Goal: Task Accomplishment & Management: Manage account settings

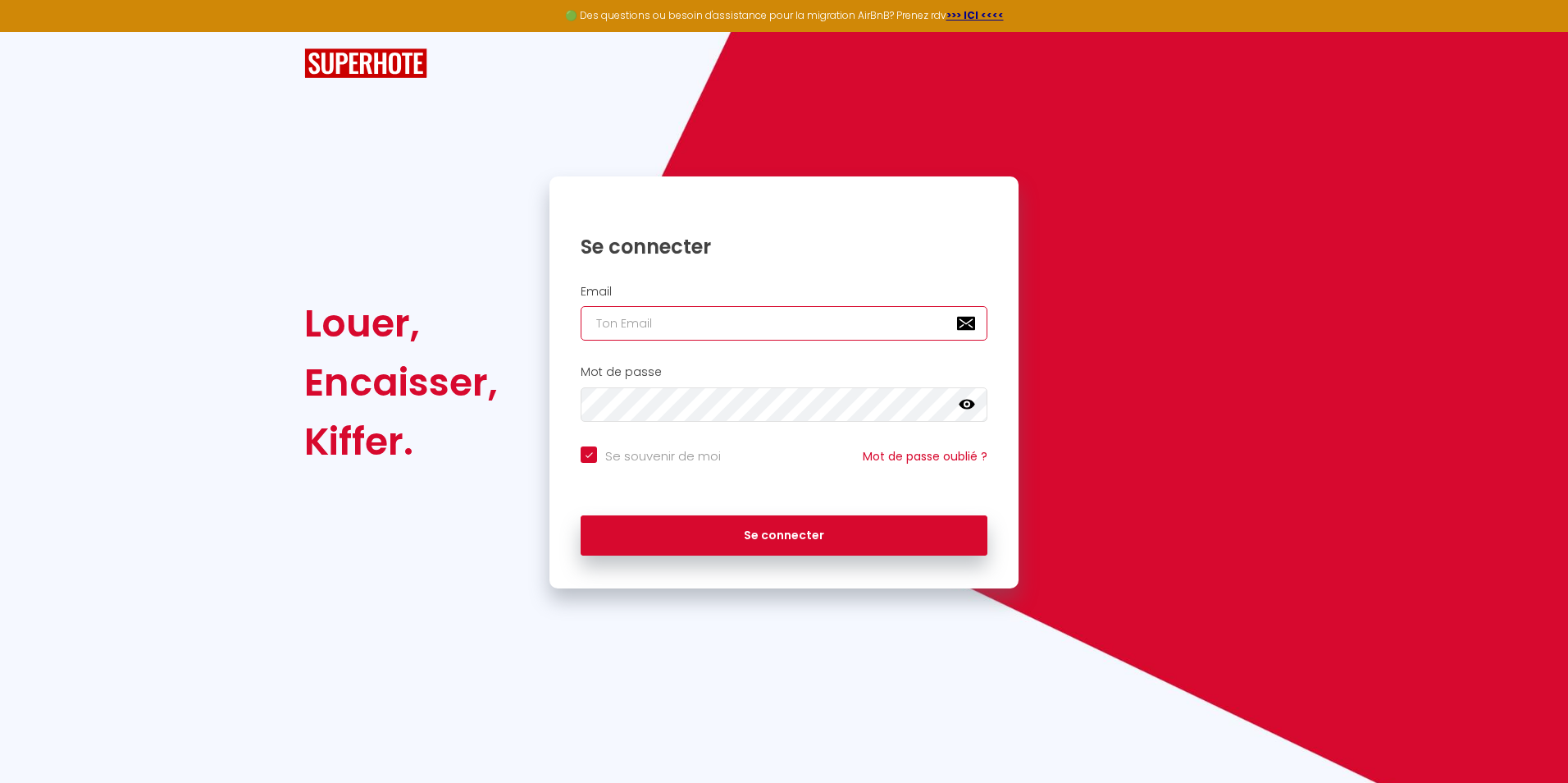
click at [825, 330] on input "email" at bounding box center [784, 323] width 407 height 35
type input "o"
checkbox input "true"
type input "oh"
checkbox input "true"
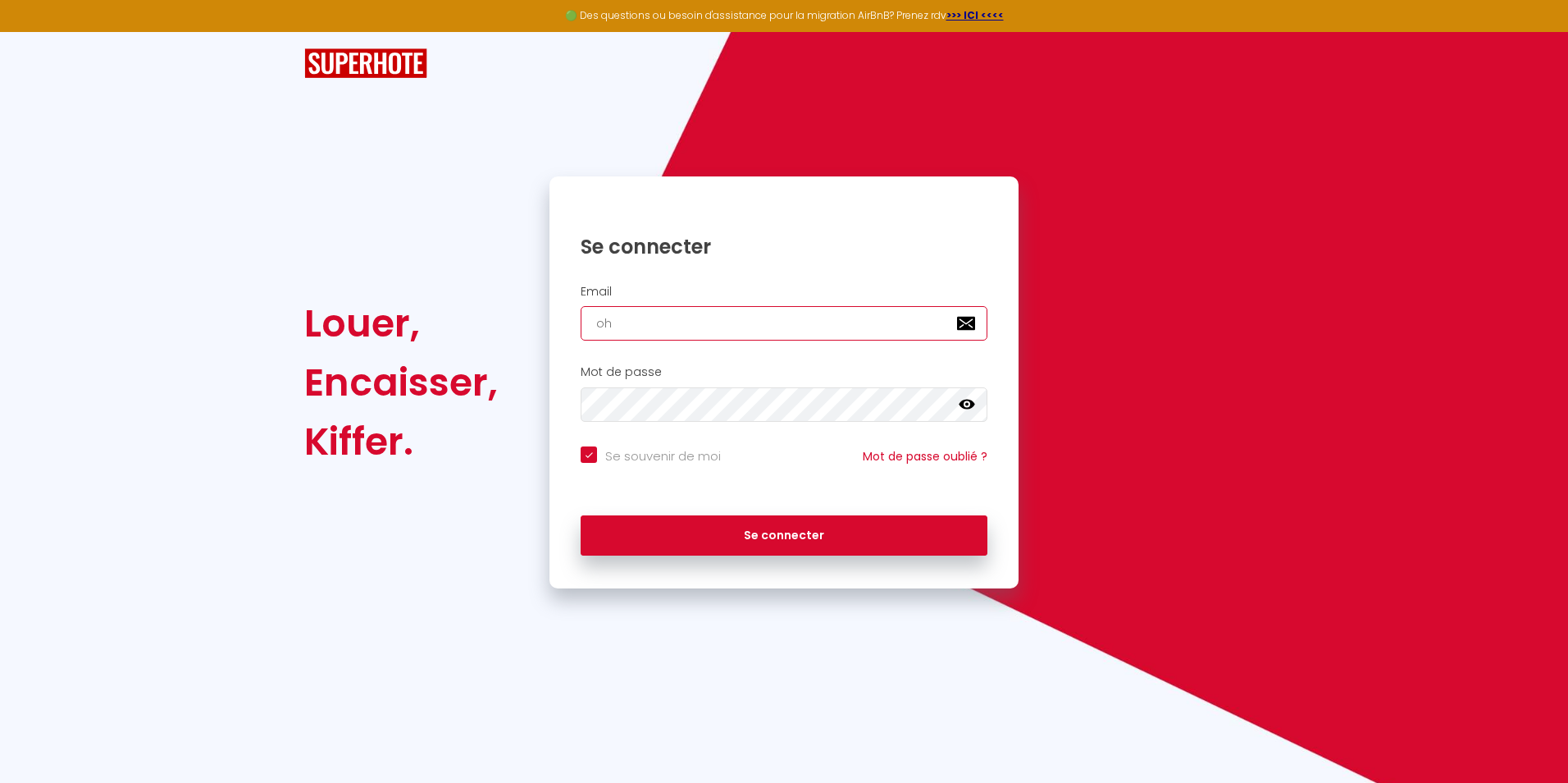
type input "oha"
checkbox input "true"
type input "ohan"
checkbox input "true"
type input "ohana"
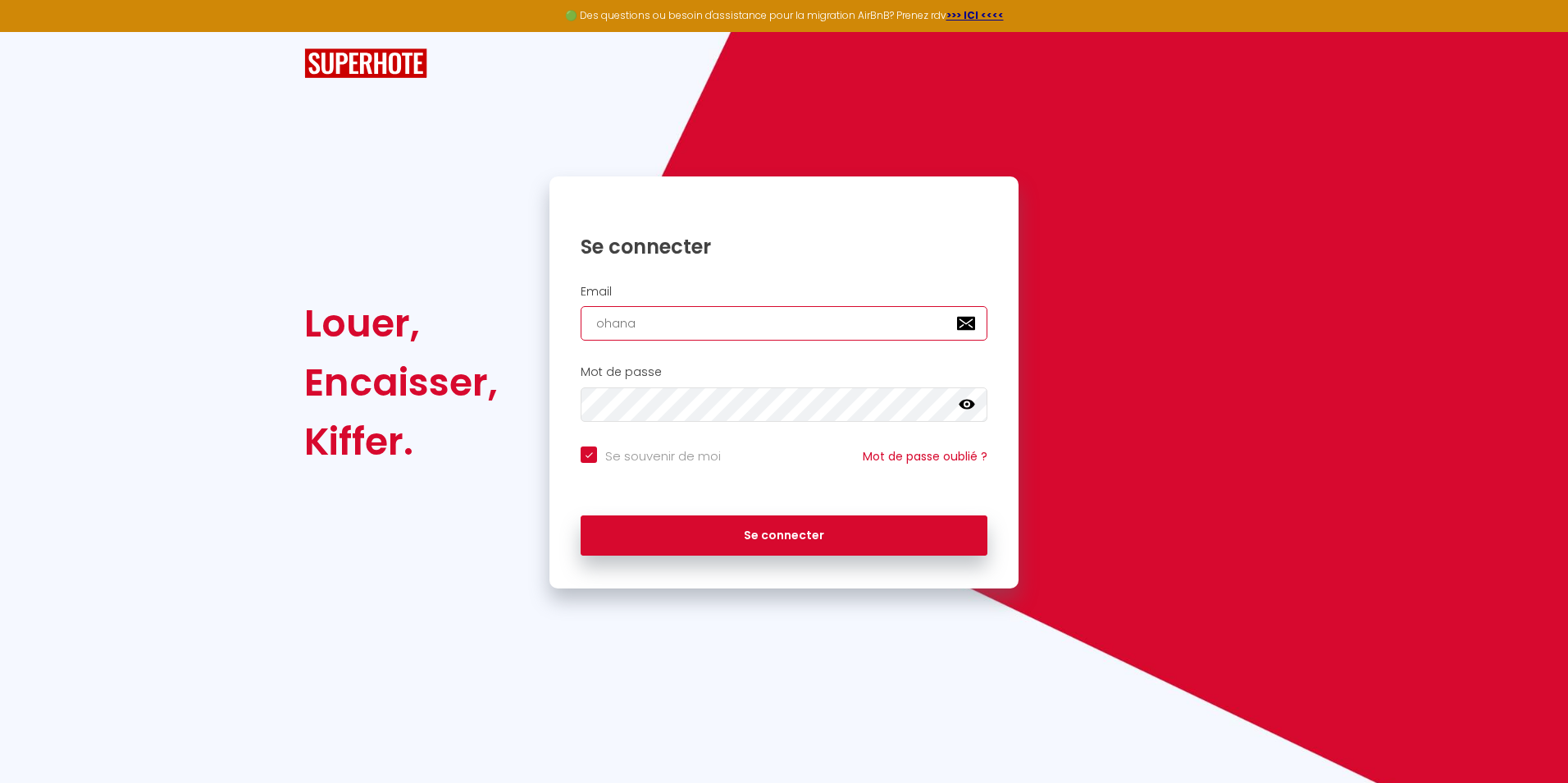
checkbox input "true"
type input "ohanad"
checkbox input "true"
type input "ohanadu"
checkbox input "true"
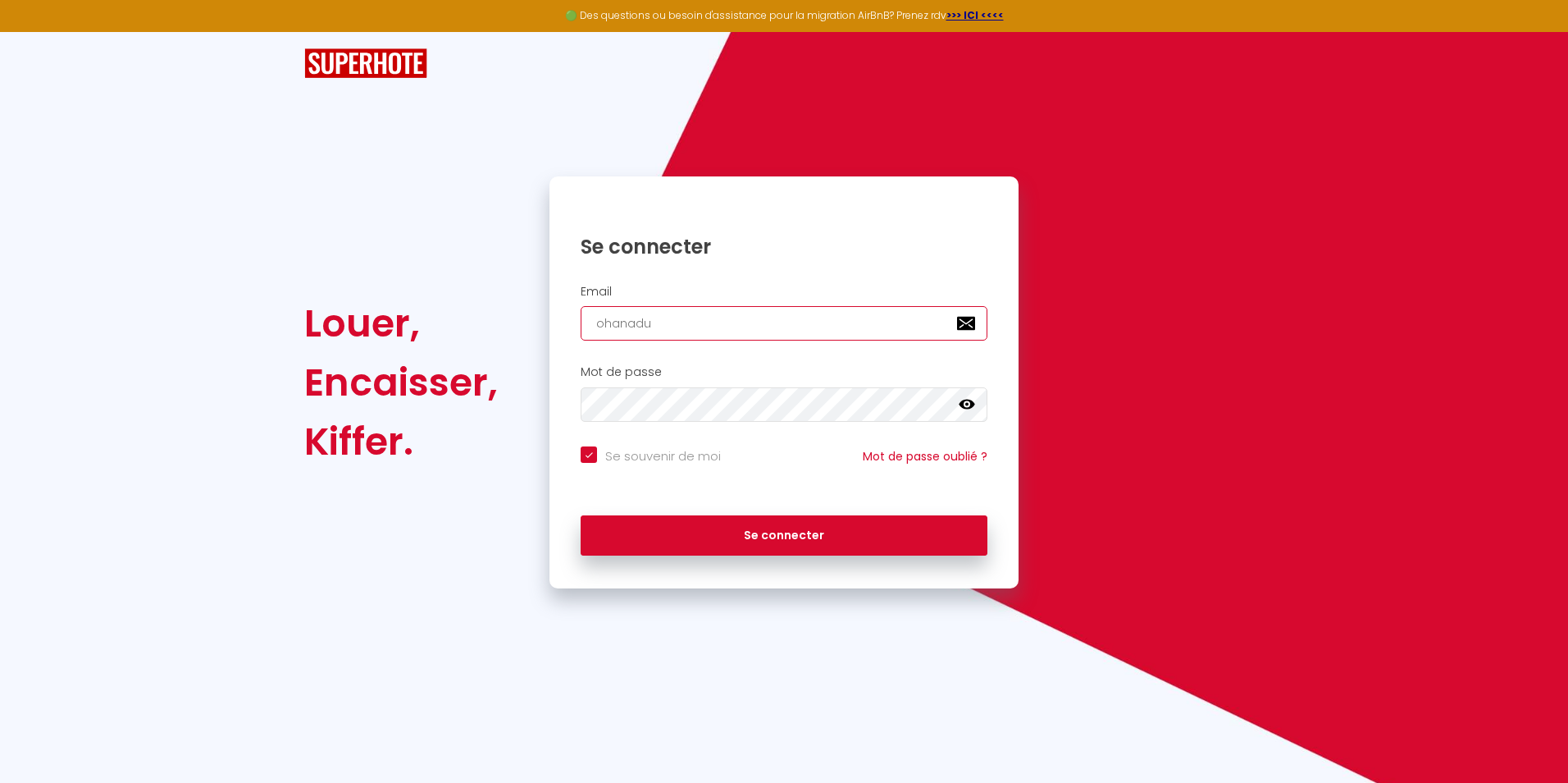
type input "ohanadup"
checkbox input "true"
type input "ohanadupa"
checkbox input "true"
type input "ohanadupag"
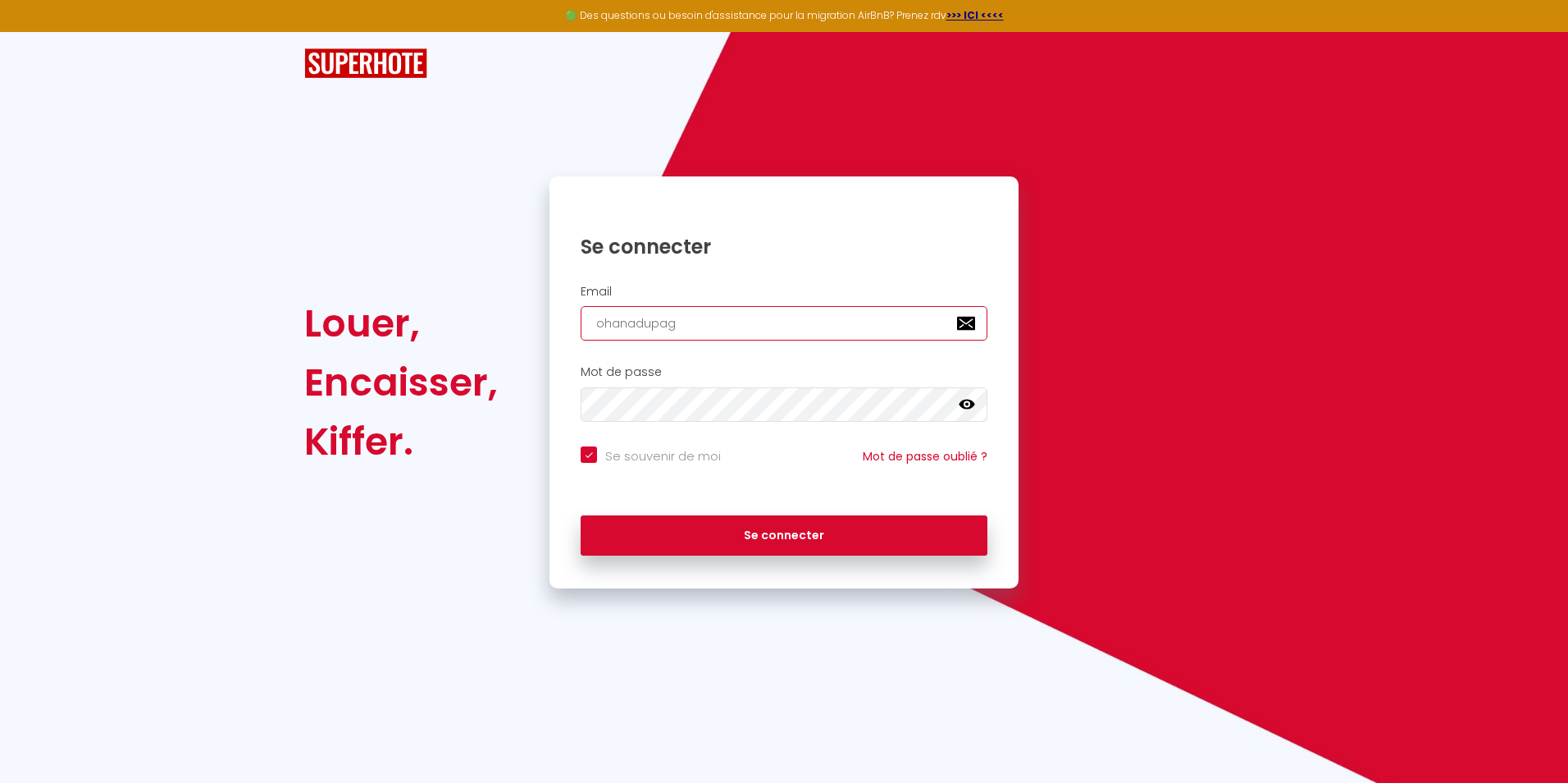
checkbox input "true"
type input "ohanadupage"
checkbox input "true"
type input "ohanadupage@"
checkbox input "true"
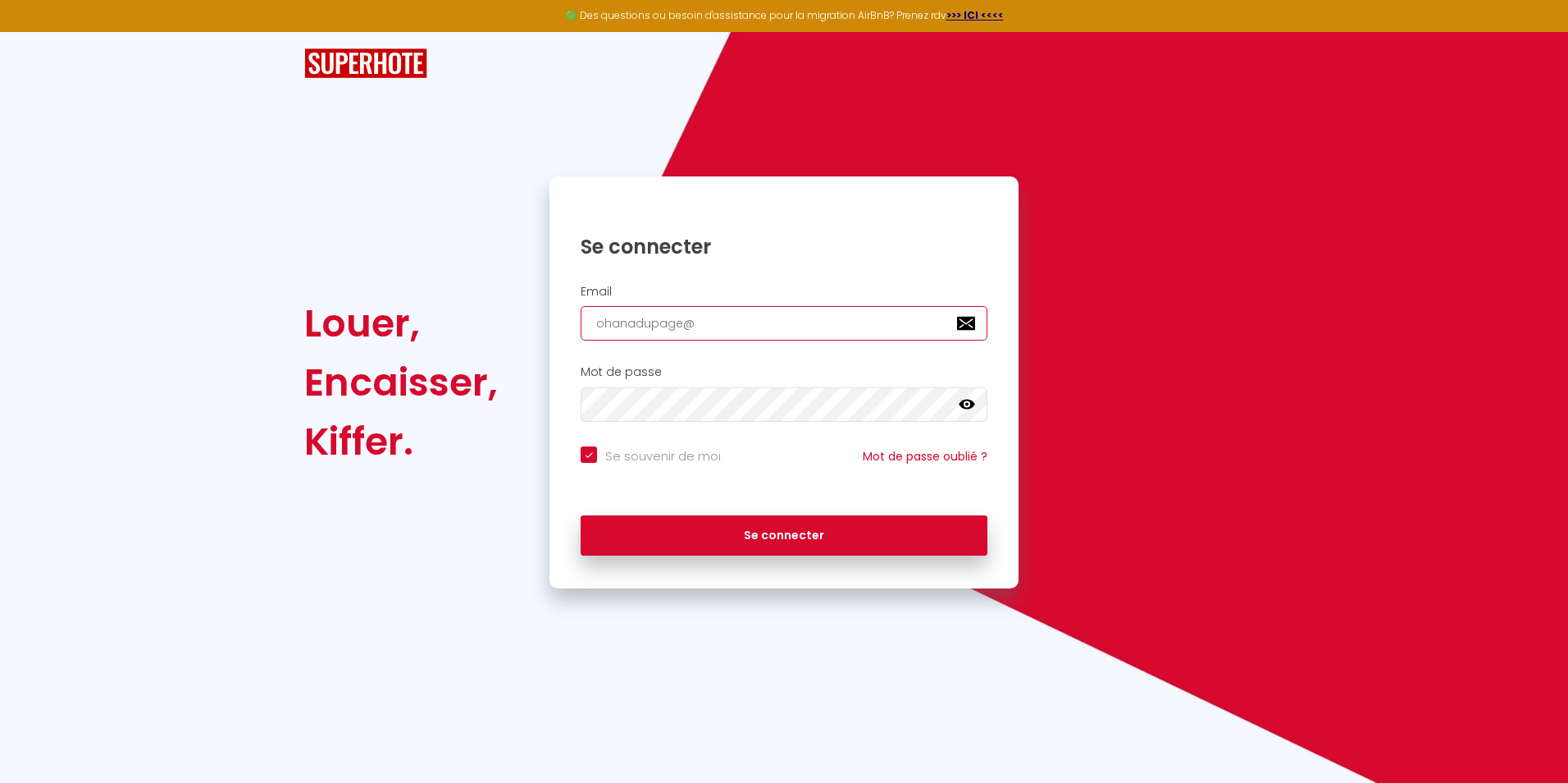
type input "ohanadupage@g"
checkbox input "true"
type input "ohanadupage@gm"
checkbox input "true"
type input "ohanadupage@gma"
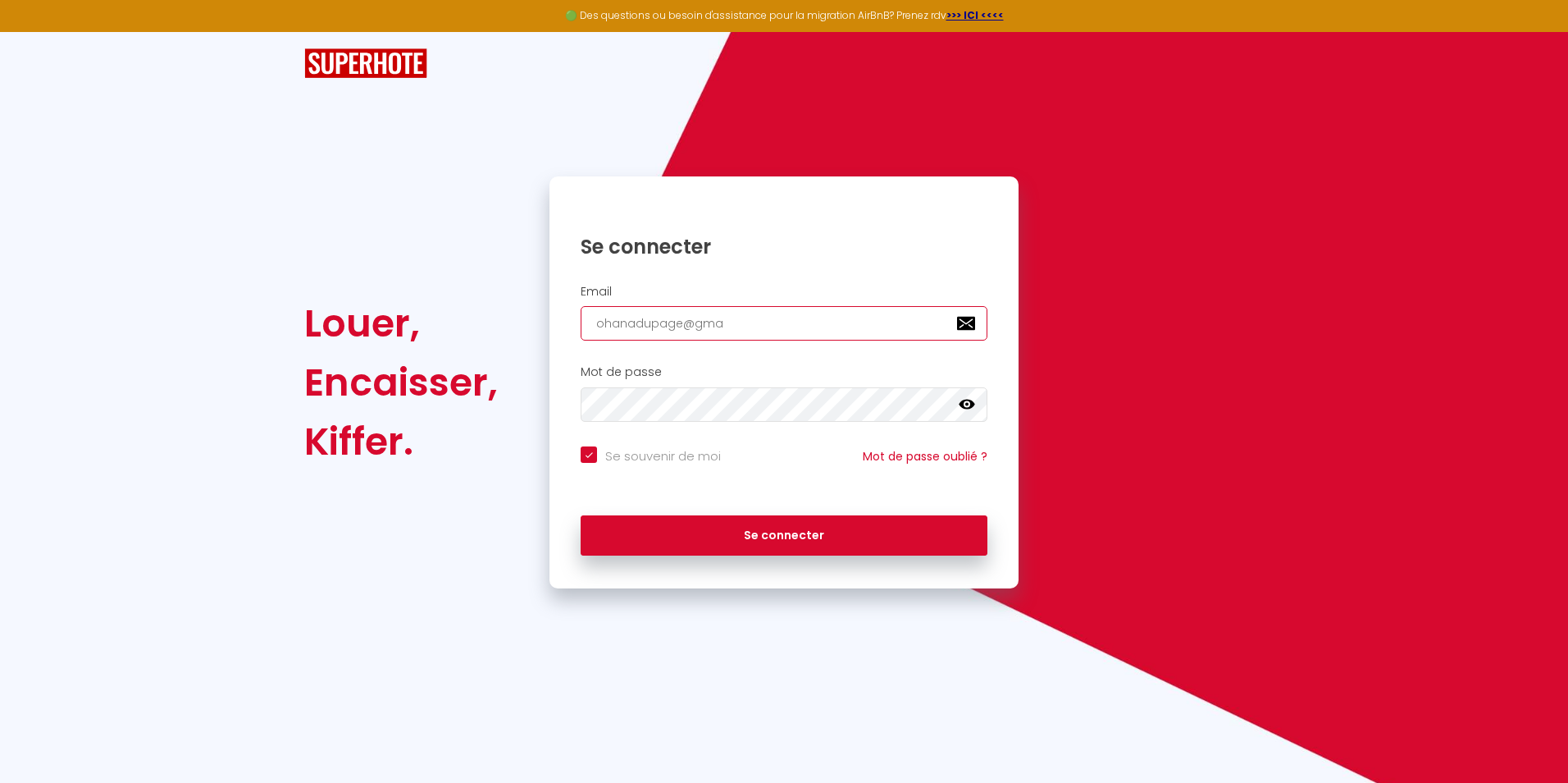
checkbox input "true"
type input "ohanadupage@gmai"
checkbox input "true"
type input "[EMAIL_ADDRESS]"
checkbox input "true"
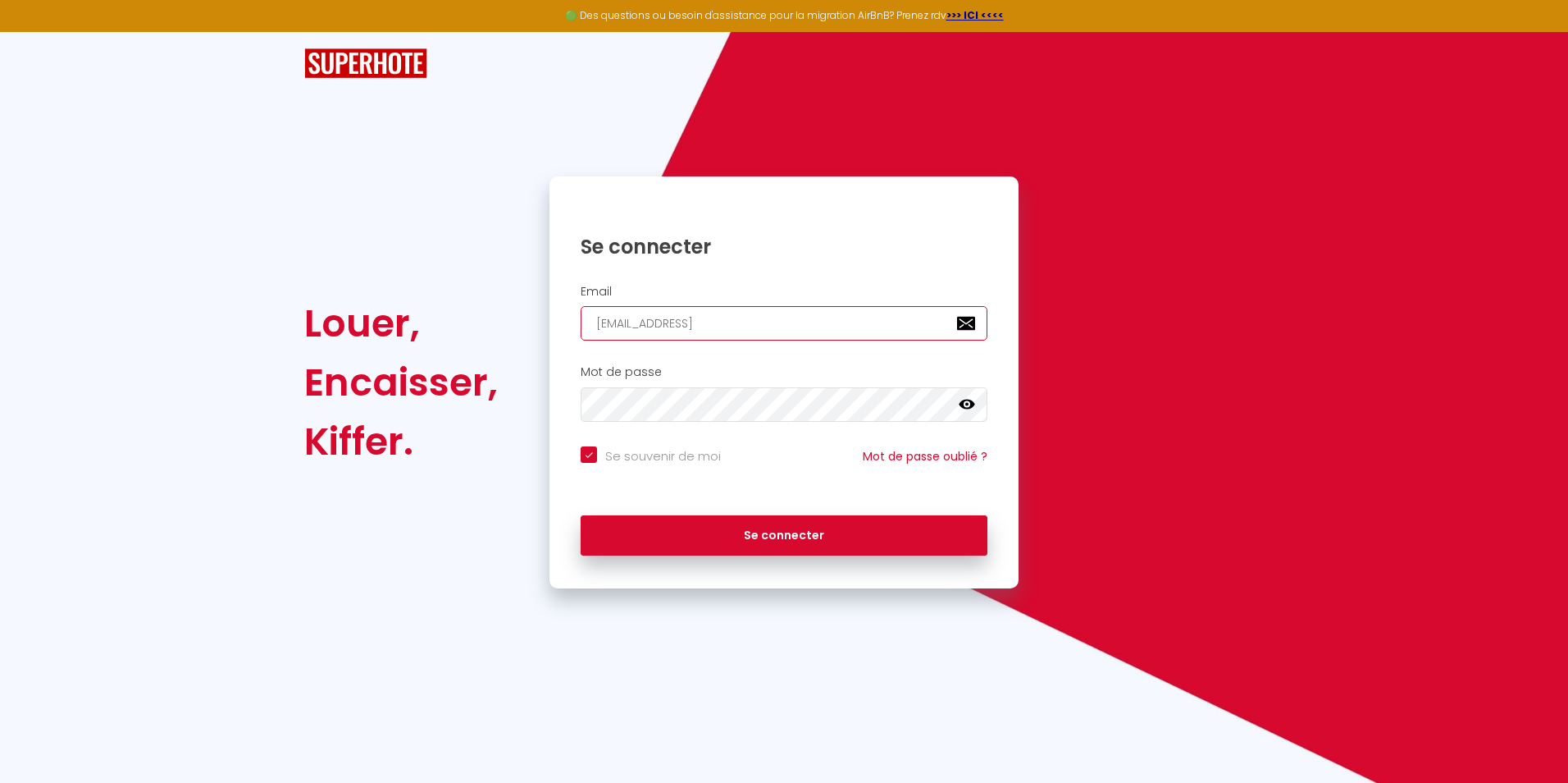
type input "[EMAIL_ADDRESS]."
checkbox input "true"
type input "ohanadupage@gmail.c"
checkbox input "true"
type input "[EMAIL_ADDRESS][DOMAIN_NAME]"
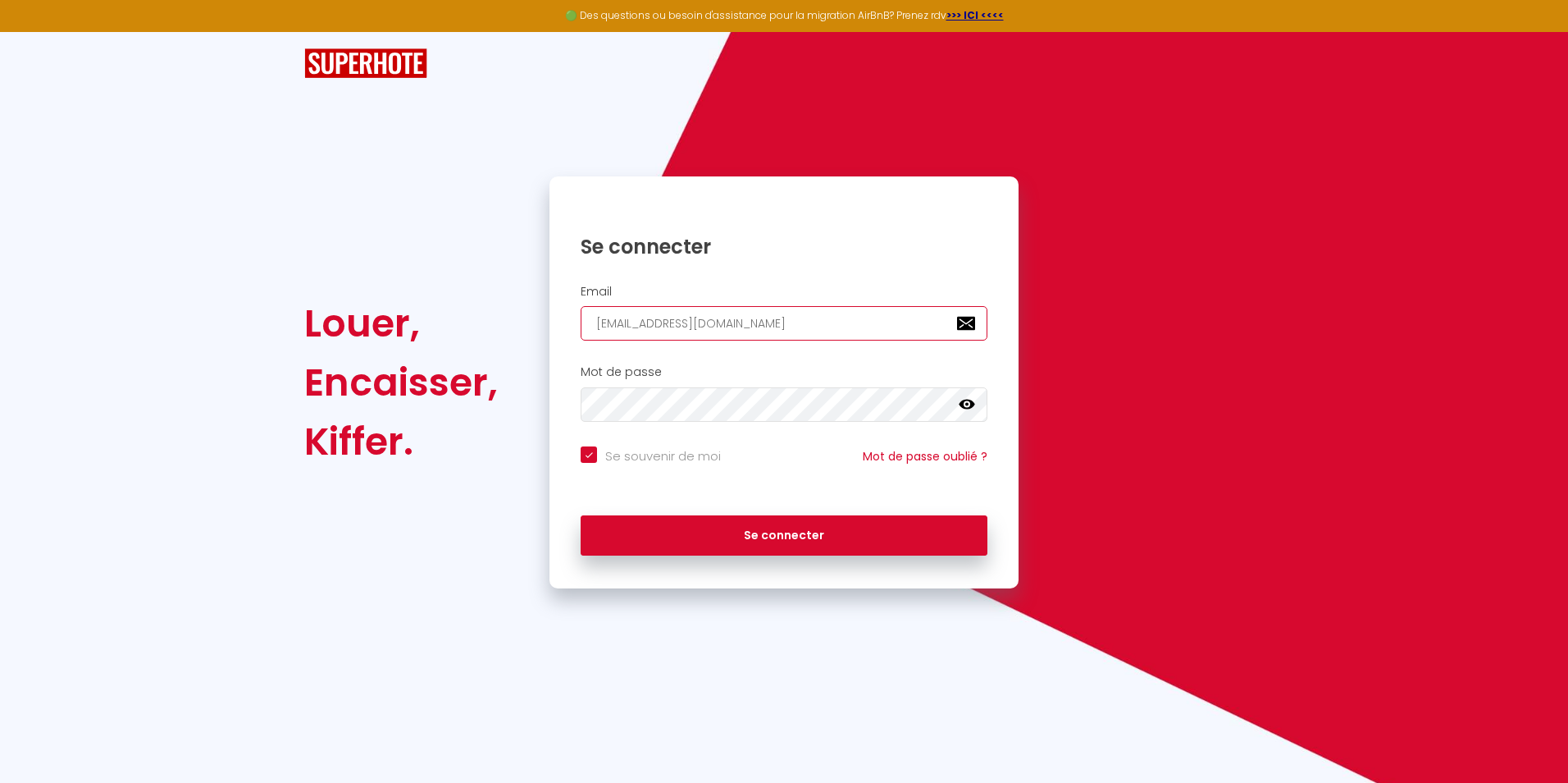
checkbox input "true"
type input "[EMAIL_ADDRESS][DOMAIN_NAME]"
checkbox input "true"
type input "[EMAIL_ADDRESS][DOMAIN_NAME]"
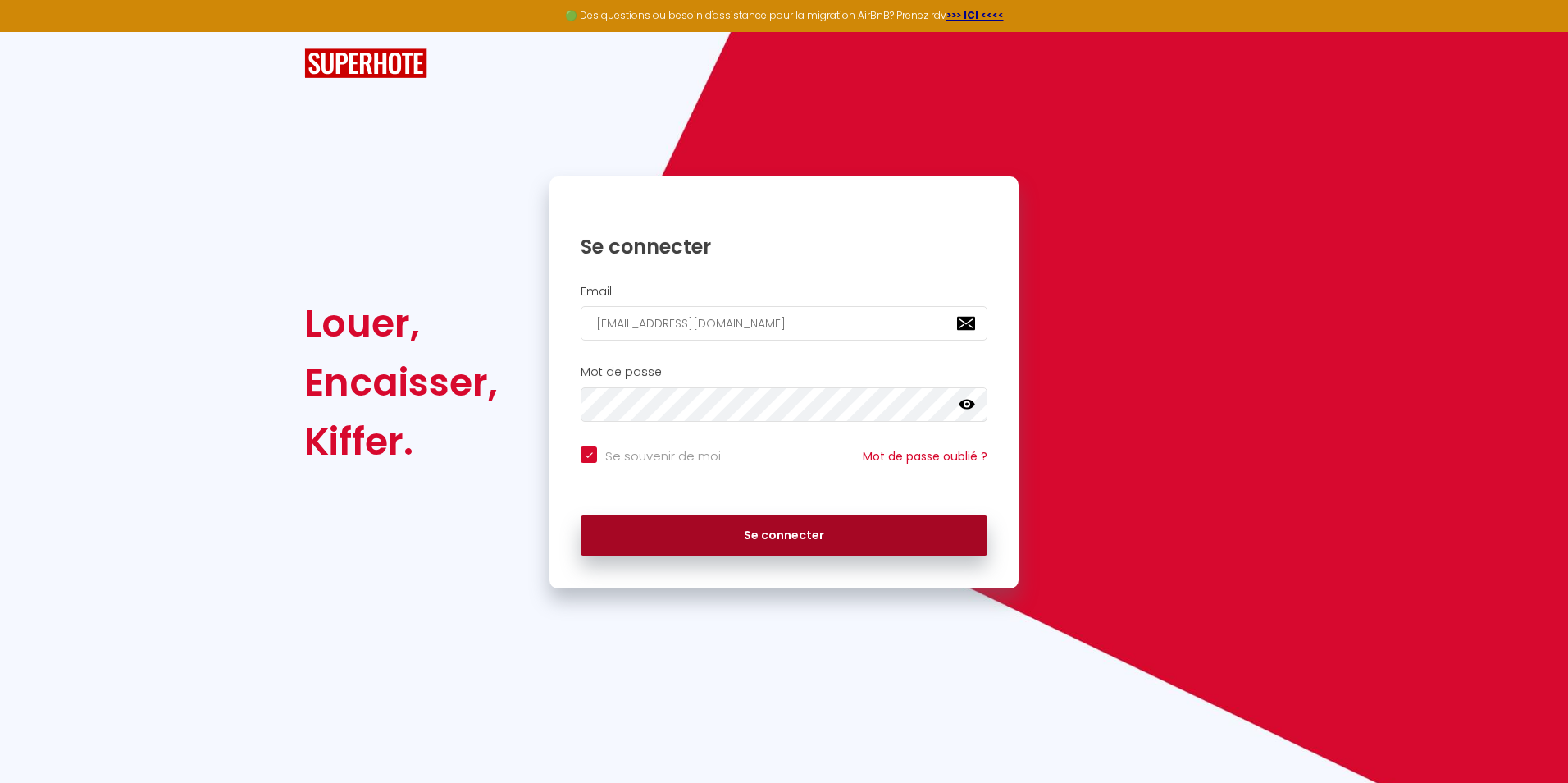
click at [783, 541] on button "Se connecter" at bounding box center [784, 535] width 407 height 41
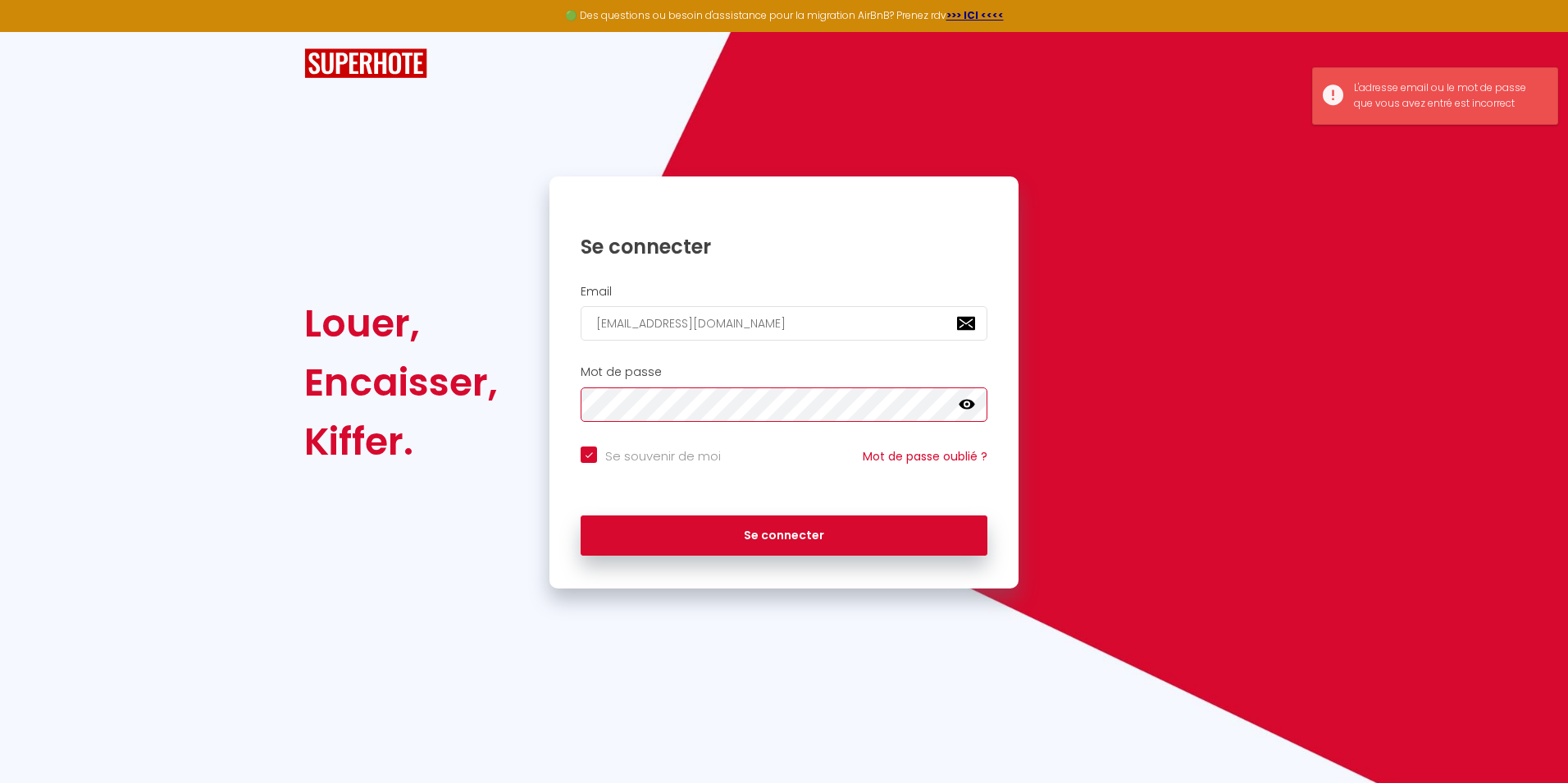
click at [581, 515] on button "Se connecter" at bounding box center [784, 535] width 407 height 41
checkbox input "true"
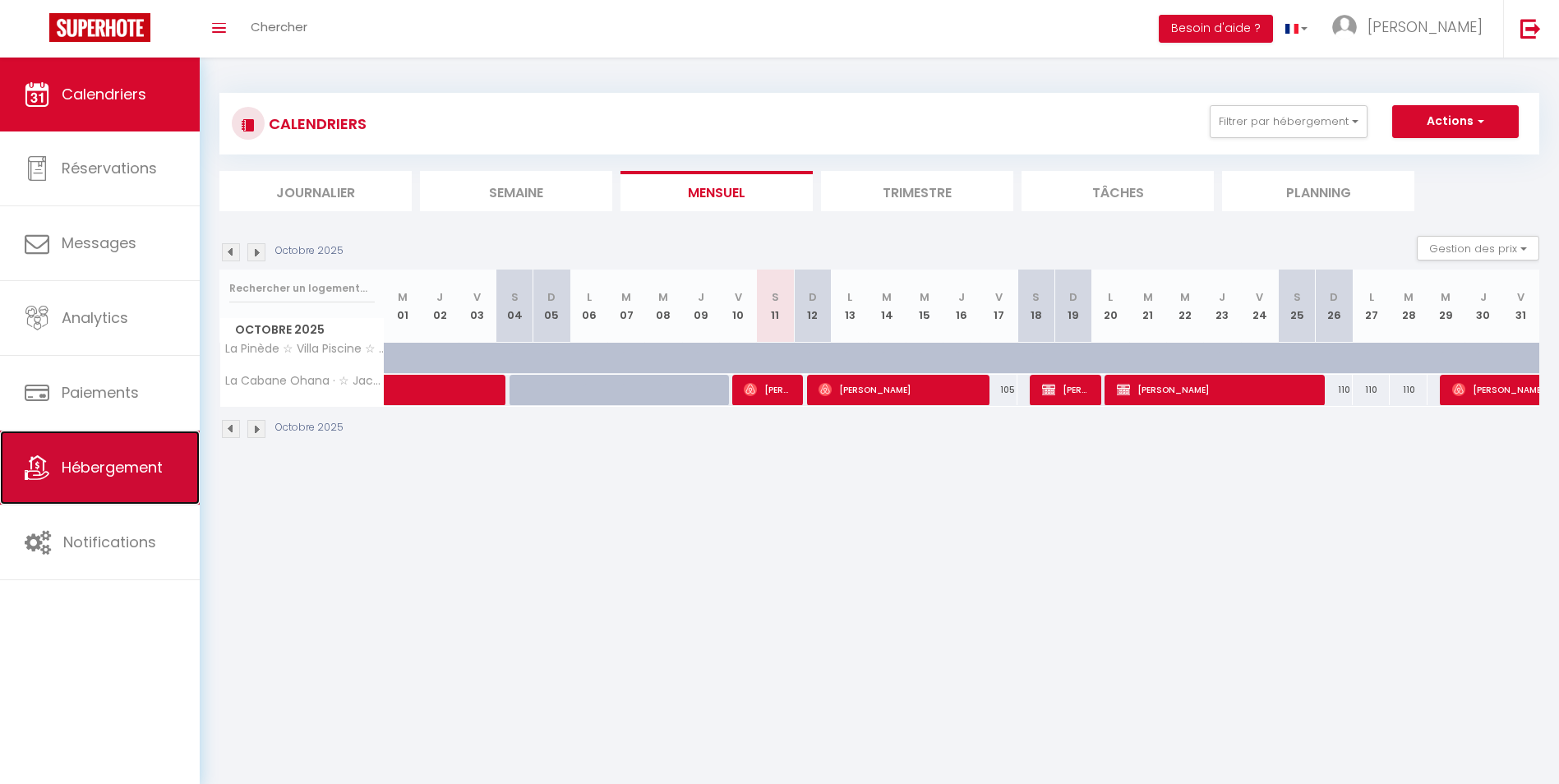
click at [105, 471] on span "Hébergement" at bounding box center [112, 467] width 101 height 20
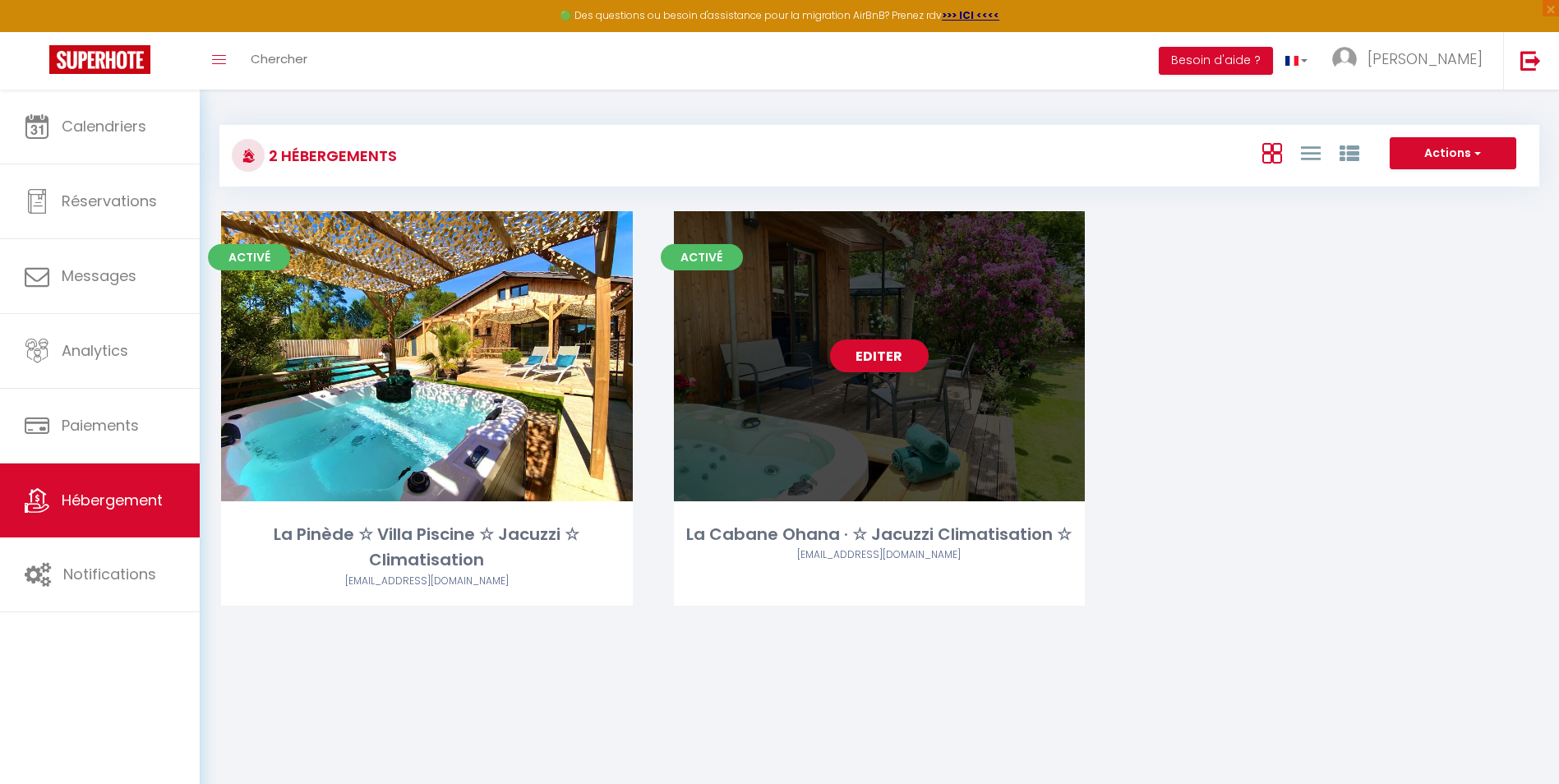
click at [870, 357] on link "Editer" at bounding box center [879, 356] width 99 height 33
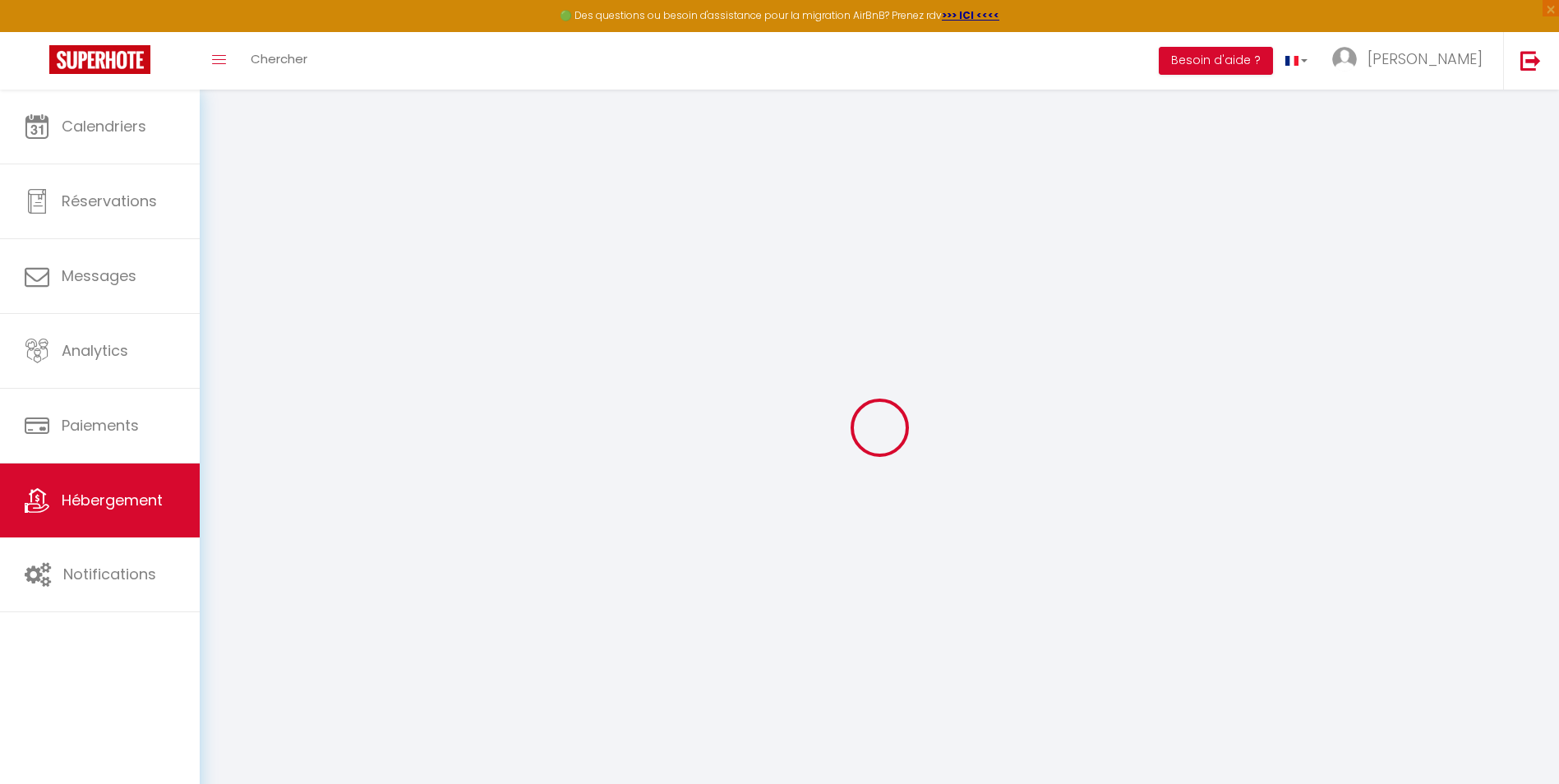
select select "+ 22 %"
select select "+ 40 %"
select select "- 2 %"
select select "16:00"
select select "23:45"
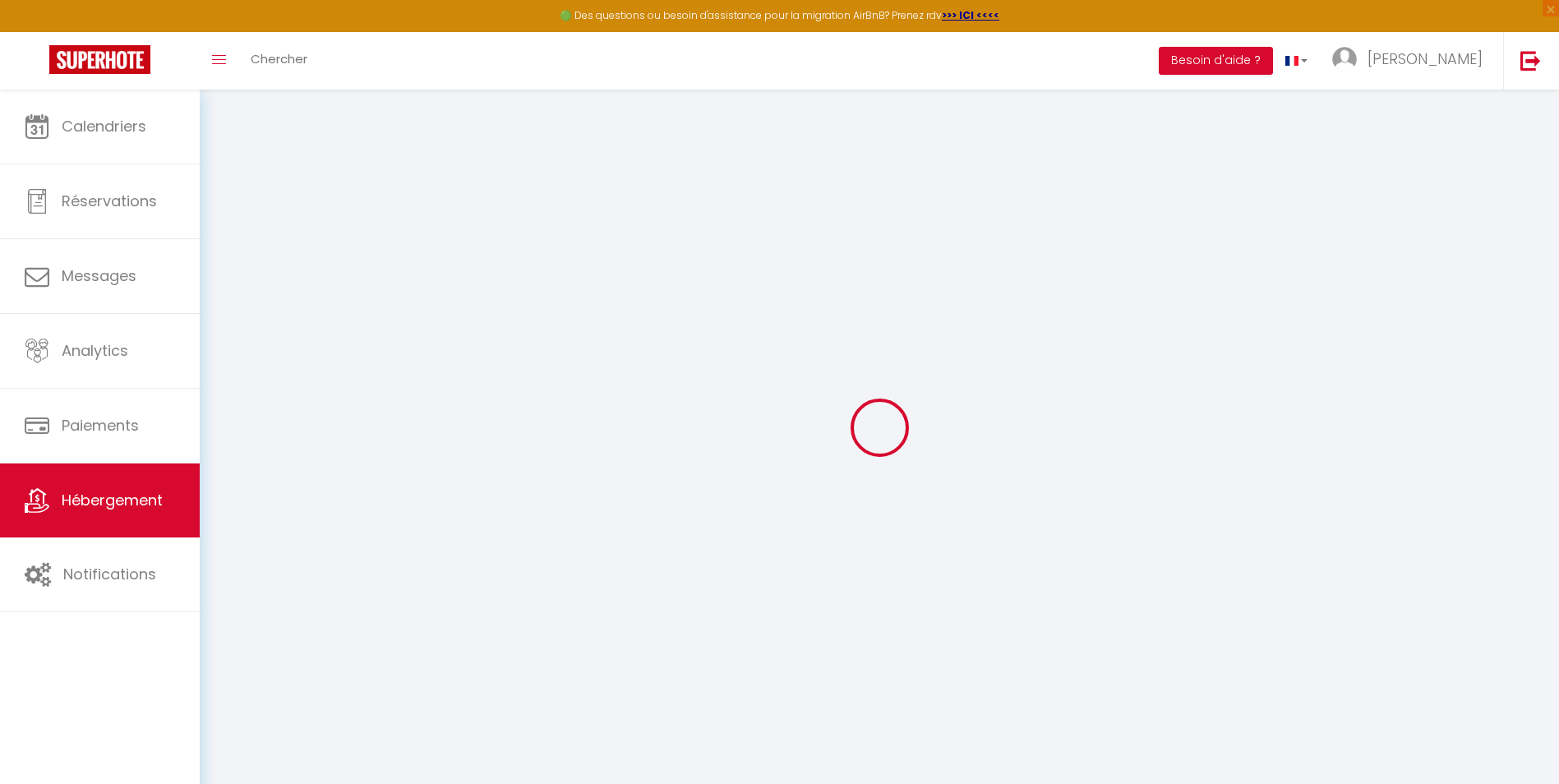
select select "11:00"
select select "30"
select select "120"
select select "12:00"
select select "5979-50793862"
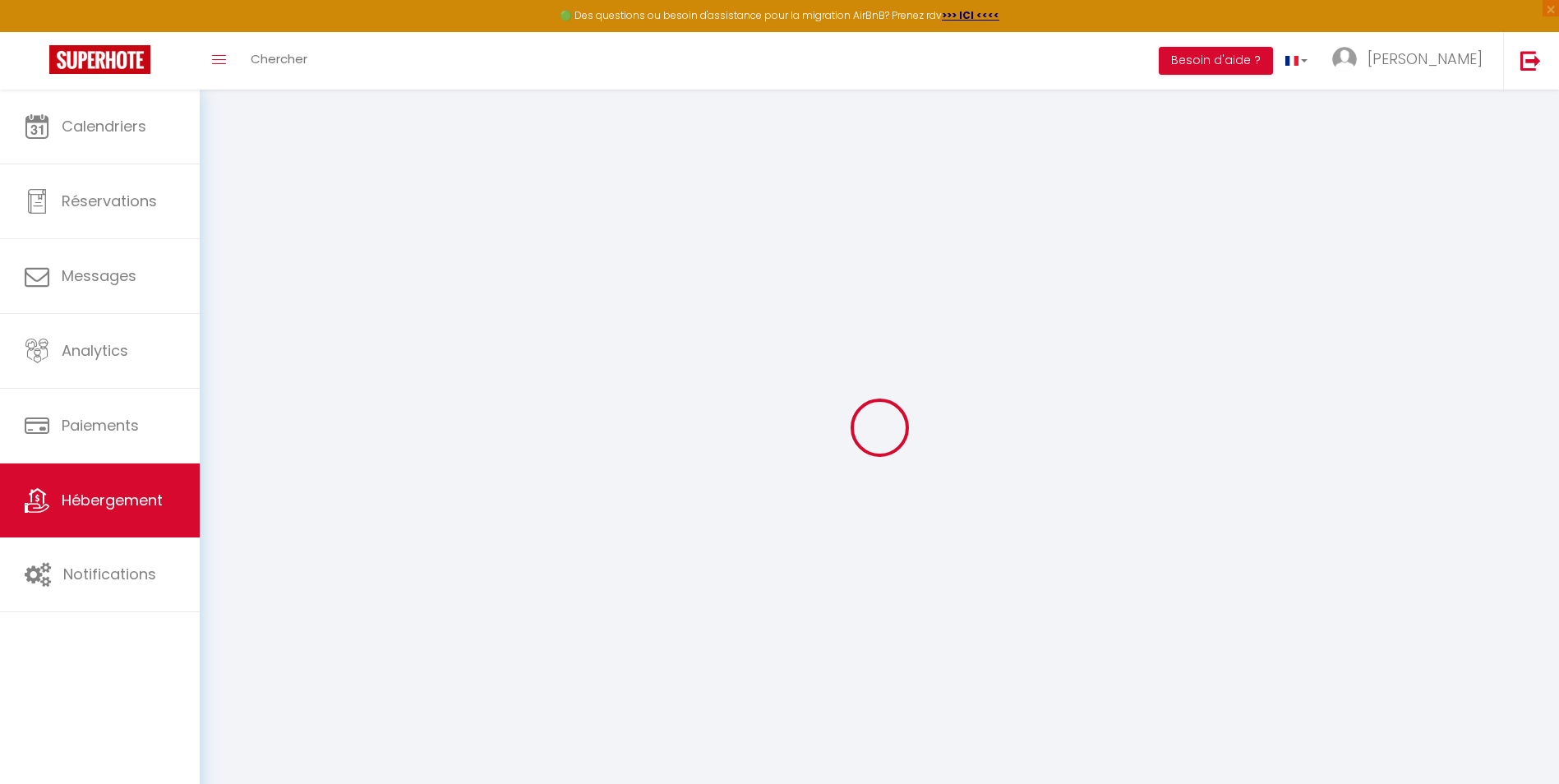
checkbox input "false"
select select "EUR"
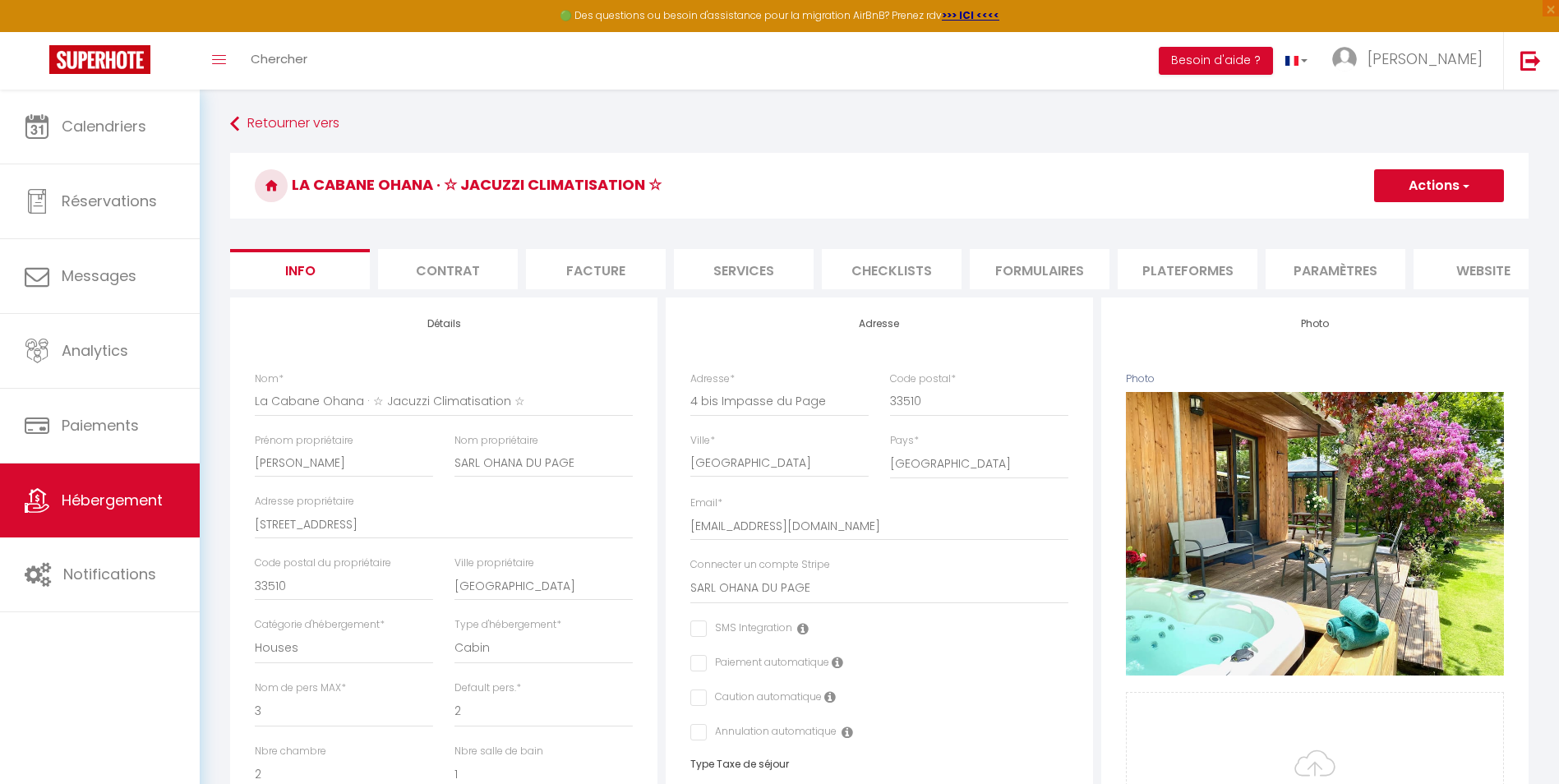
click at [1211, 266] on li "Plateformes" at bounding box center [1187, 269] width 140 height 40
select select
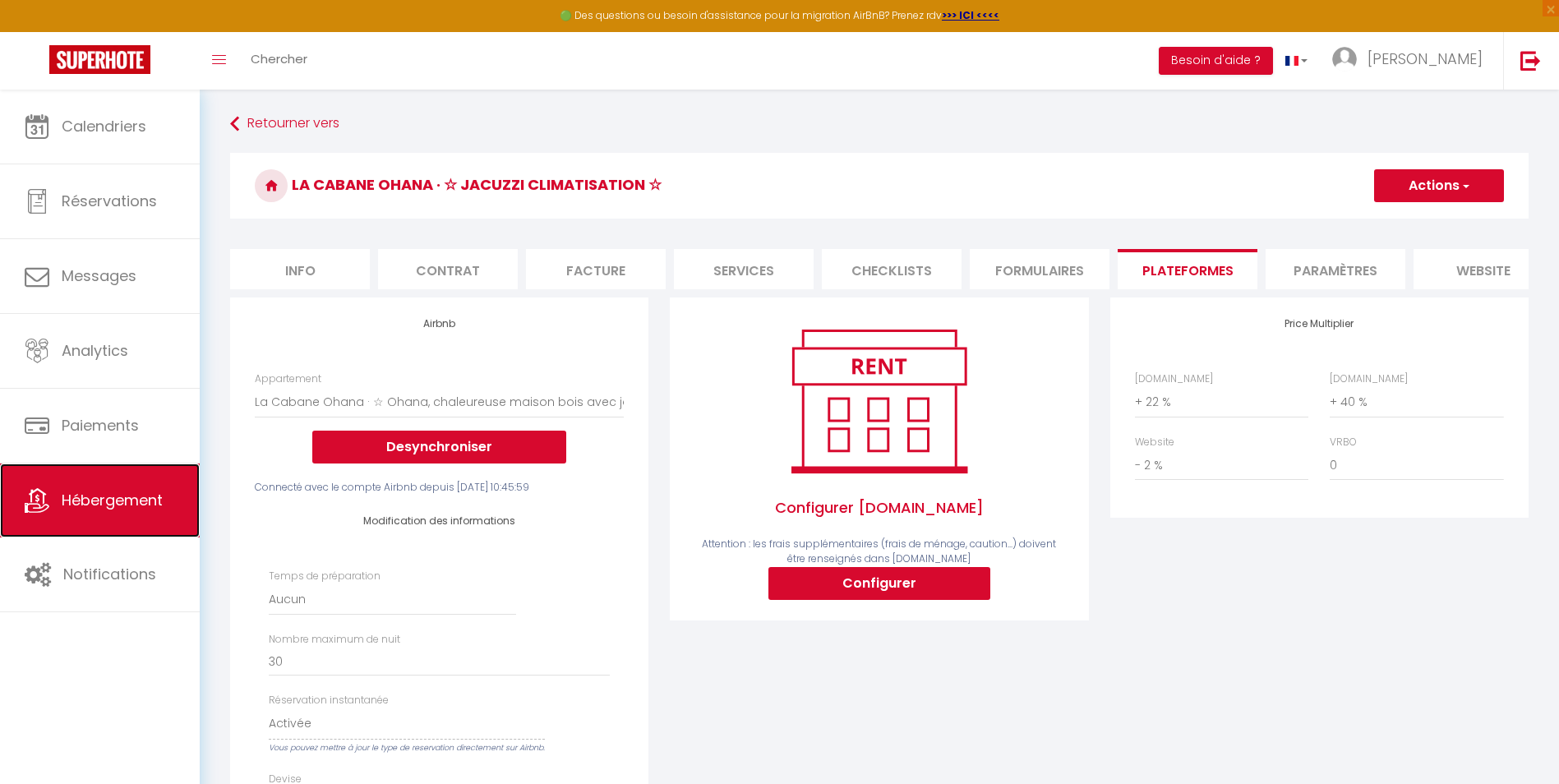
click at [157, 498] on span "Hébergement" at bounding box center [112, 500] width 101 height 20
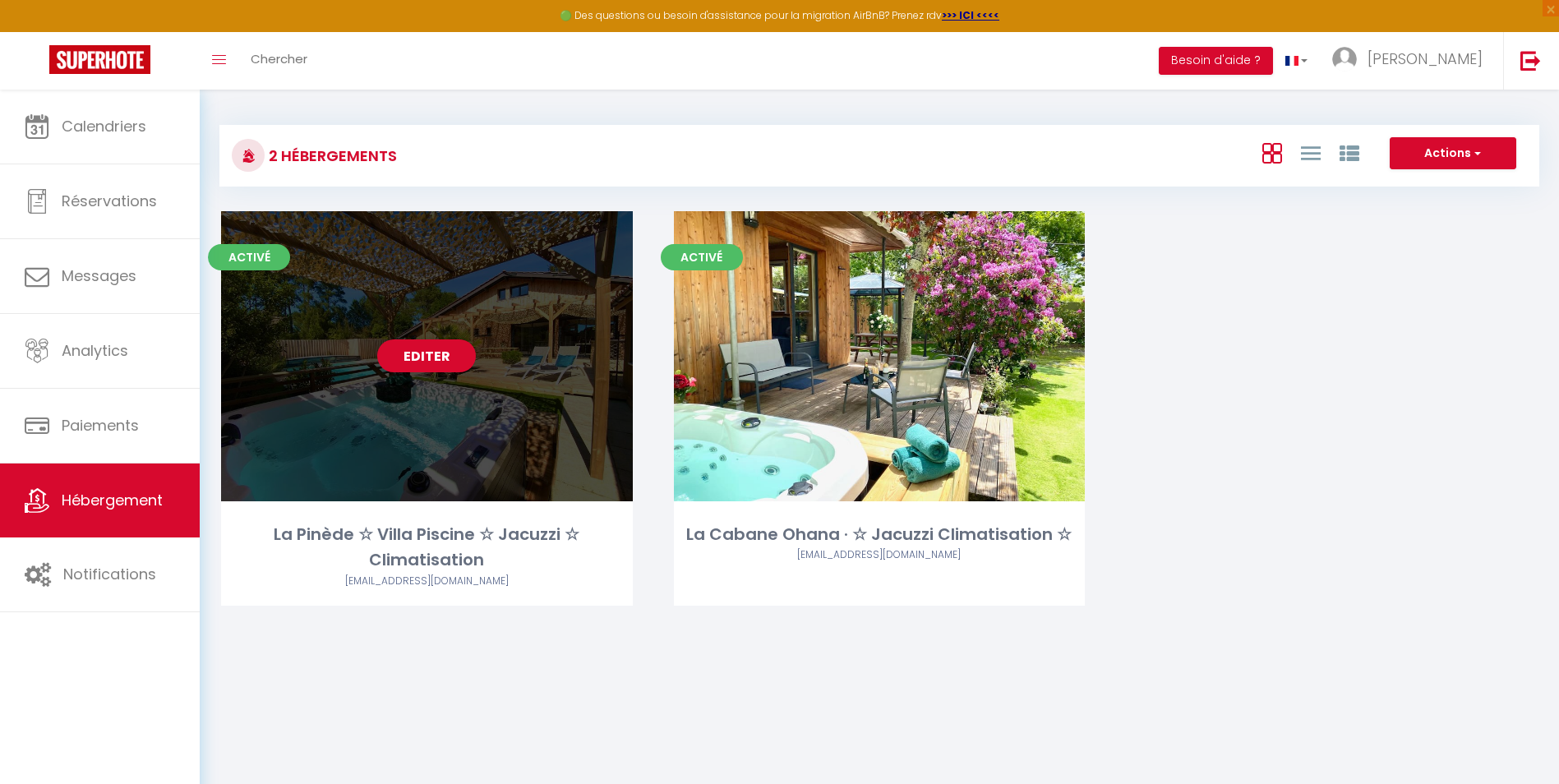
click at [433, 357] on link "Editer" at bounding box center [426, 356] width 99 height 33
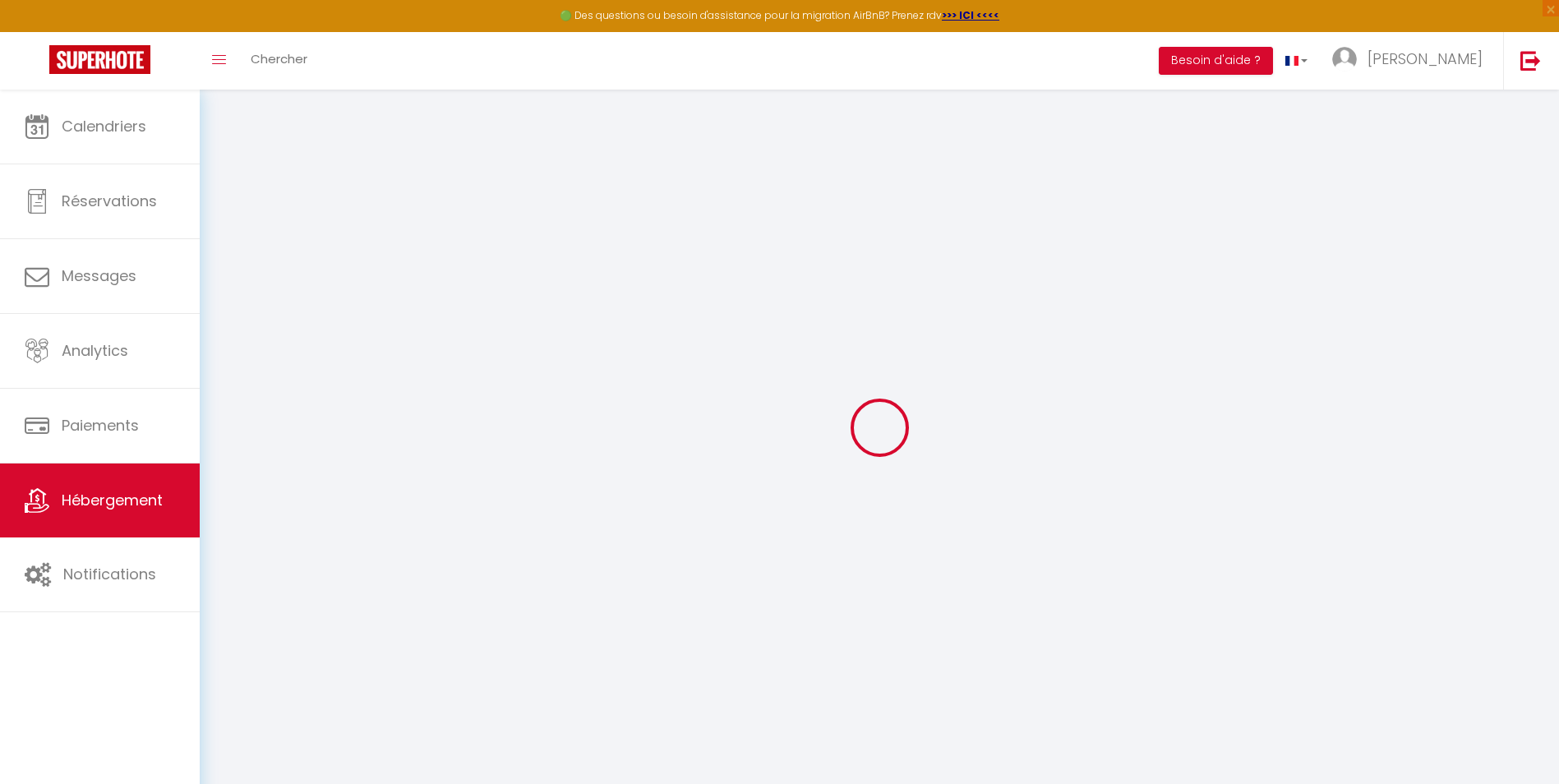
checkbox input "false"
checkbox input "true"
select select "17:00"
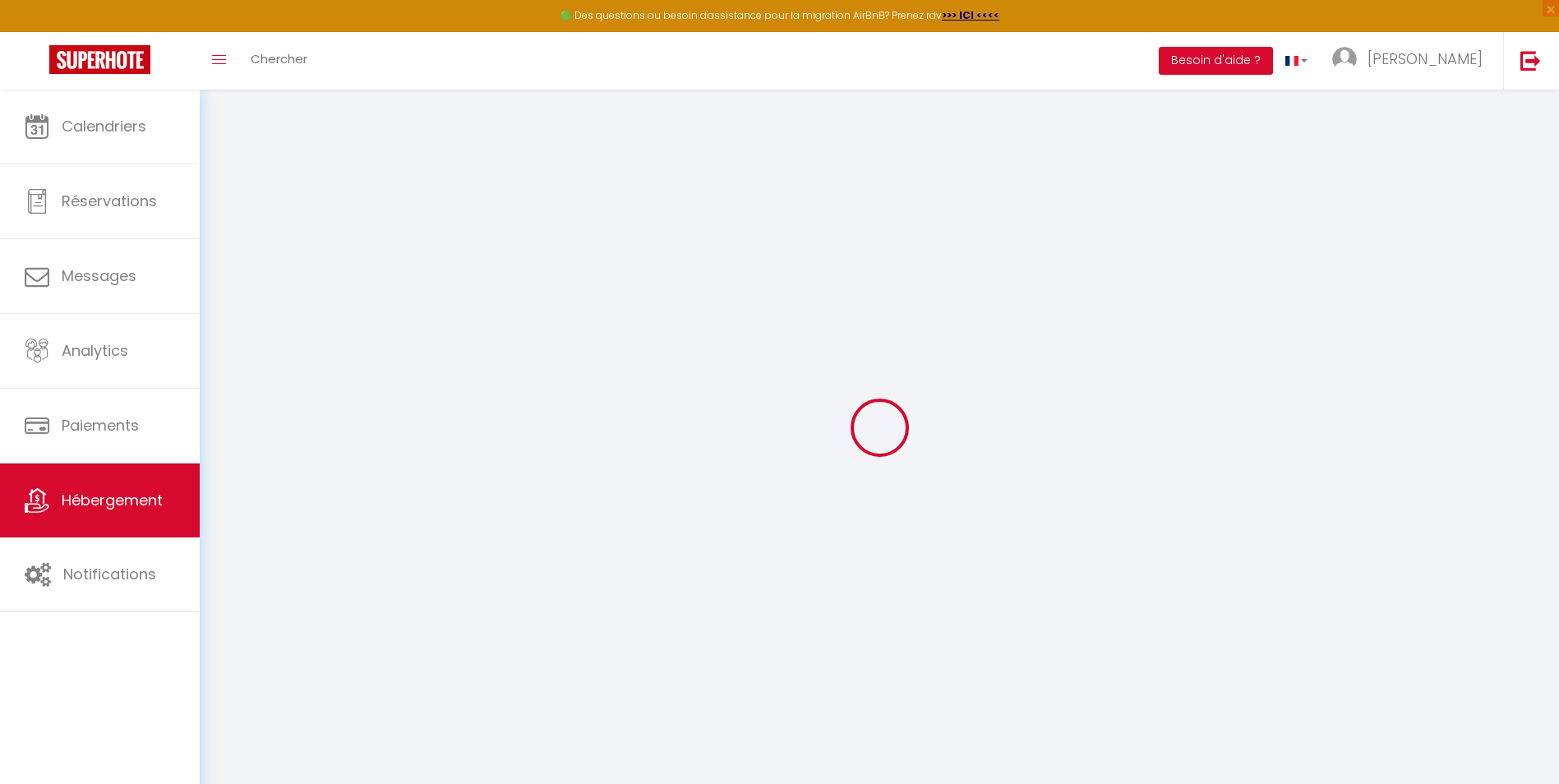
select select "22:30"
select select "10:00"
select select "30"
select select "60"
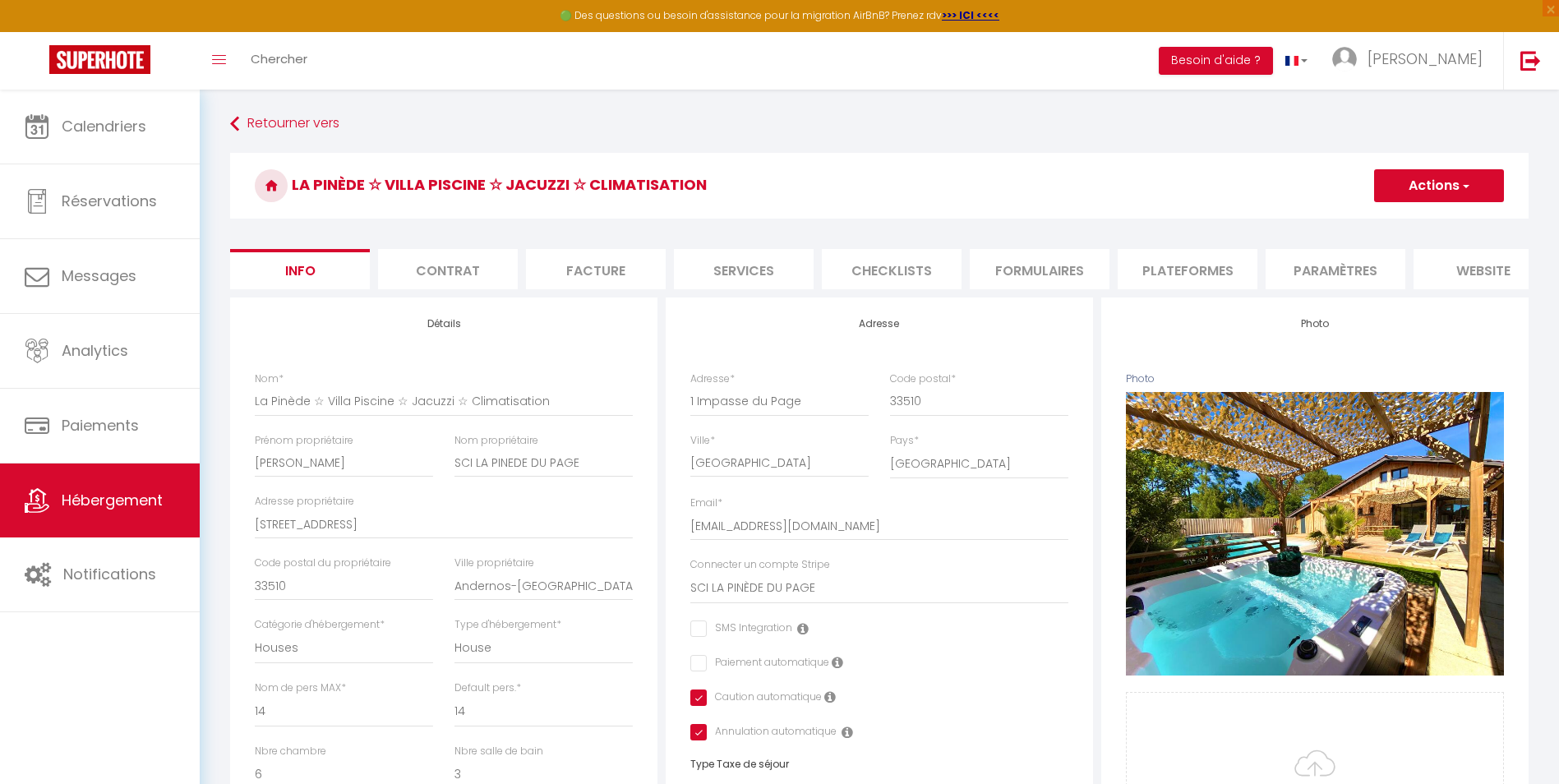
click at [1192, 260] on li "Plateformes" at bounding box center [1187, 269] width 140 height 40
select select
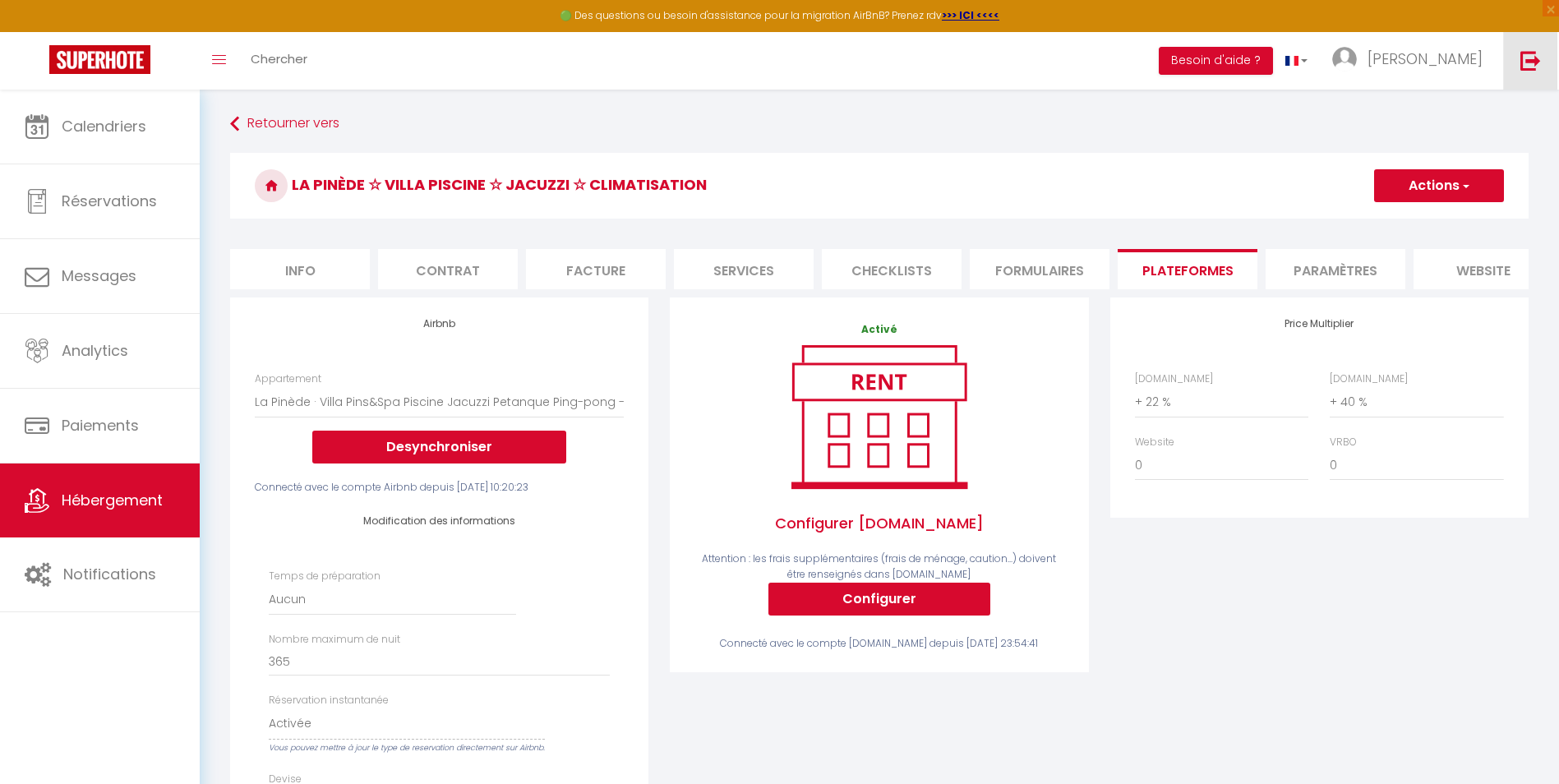
click at [1524, 62] on img at bounding box center [1530, 60] width 20 height 20
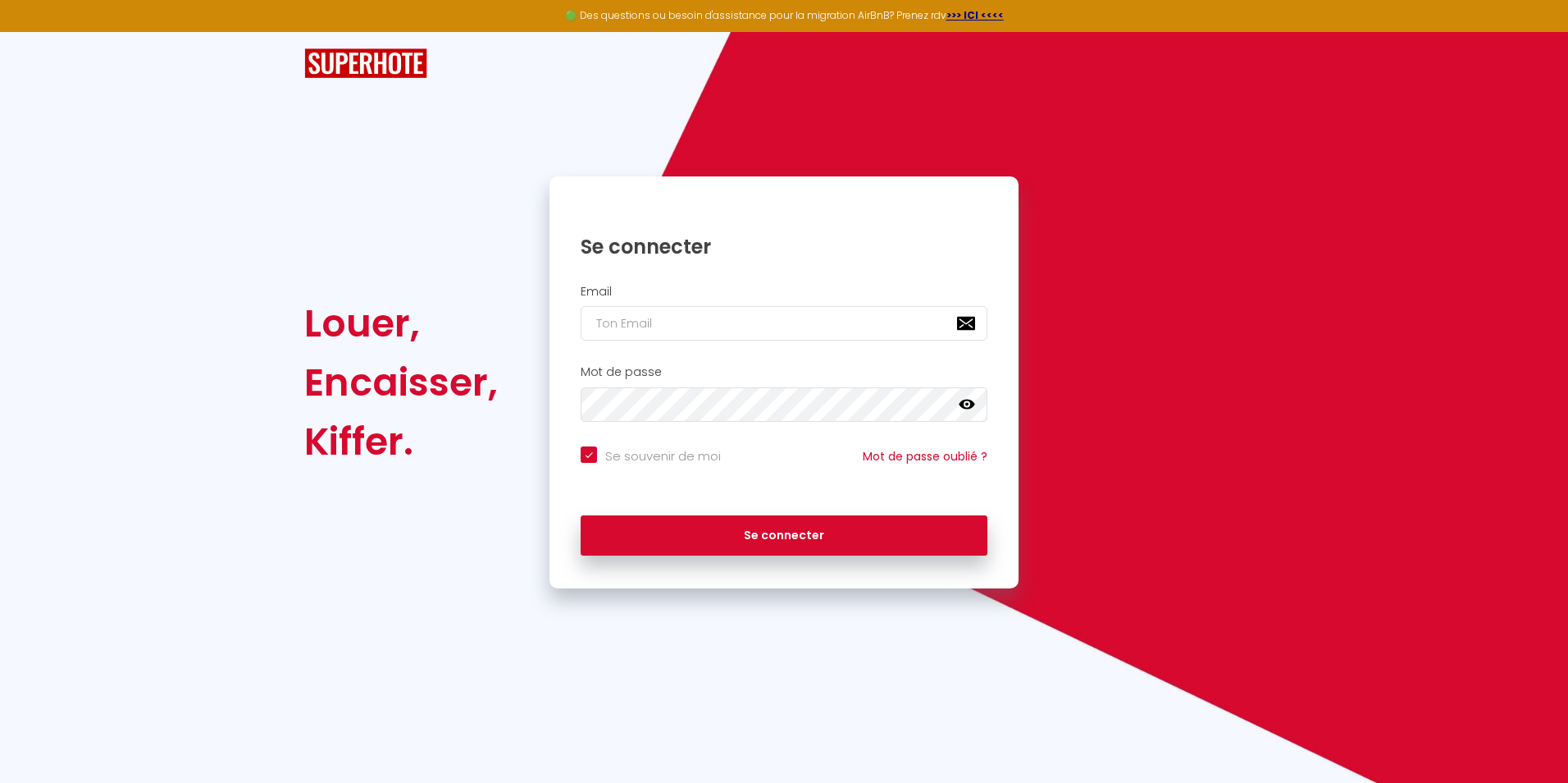
click at [1122, 119] on div "Louer, Encaisser, Kiffer. Se connecter Email Mot de passe false Se souvenir de …" at bounding box center [784, 310] width 959 height 557
